Goal: Task Accomplishment & Management: Manage account settings

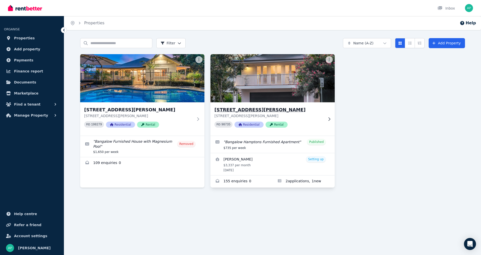
click at [277, 100] on img at bounding box center [272, 78] width 130 height 51
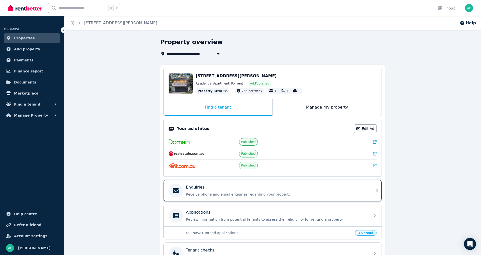
click at [243, 190] on div "Enquiries" at bounding box center [276, 187] width 181 height 6
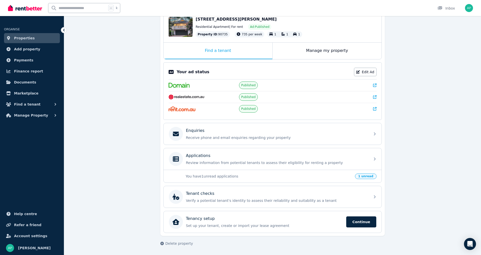
scroll to position [60, 0]
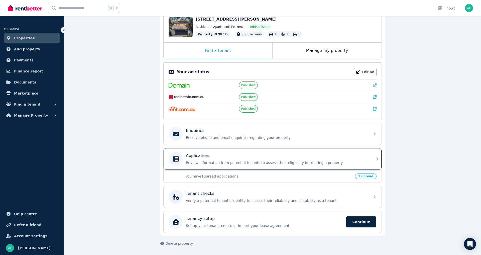
click at [233, 162] on p "Review information from potential tenants to assess their eligibility for renti…" at bounding box center [276, 162] width 181 height 5
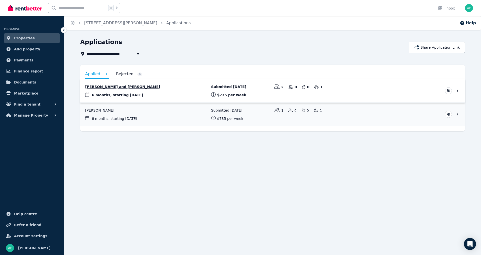
click at [184, 98] on link "View application: Alice Ashurst and Benjamin Sherwen" at bounding box center [272, 90] width 385 height 23
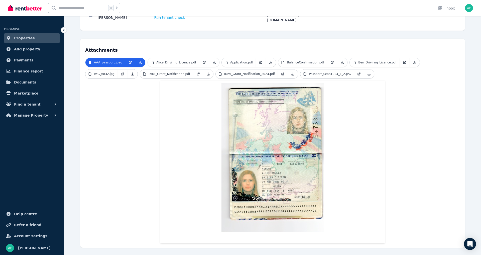
scroll to position [98, 0]
click at [234, 61] on p "Application.pdf" at bounding box center [241, 63] width 23 height 4
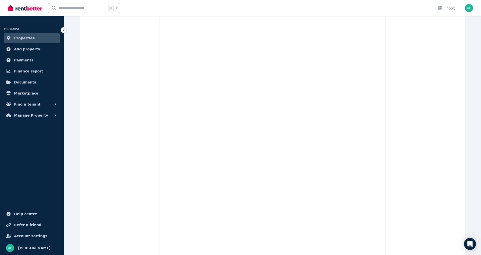
scroll to position [440, 0]
